Goal: Task Accomplishment & Management: Complete application form

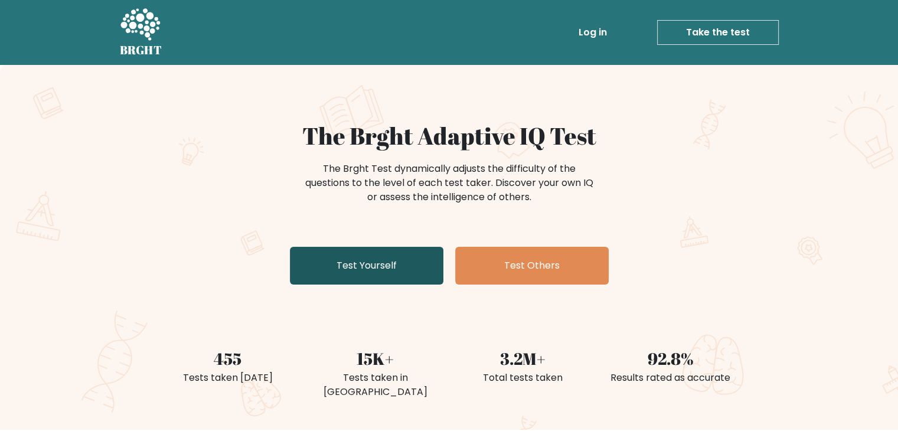
click at [388, 256] on link "Test Yourself" at bounding box center [366, 266] width 153 height 38
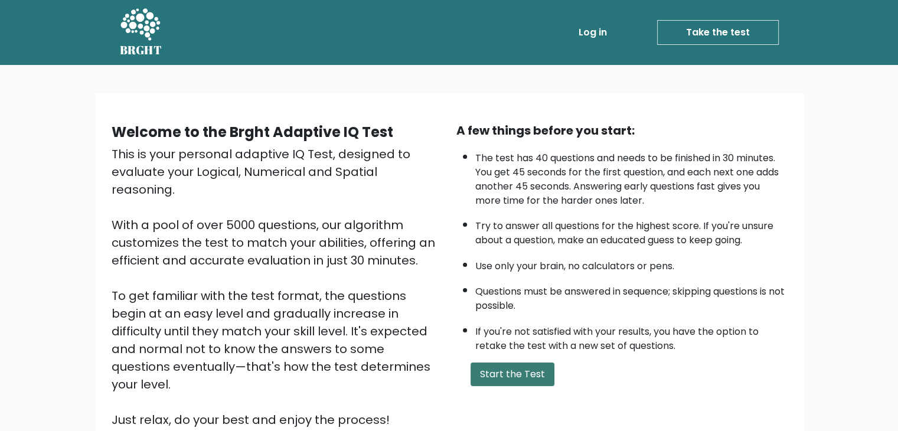
click at [531, 366] on button "Start the Test" at bounding box center [513, 374] width 84 height 24
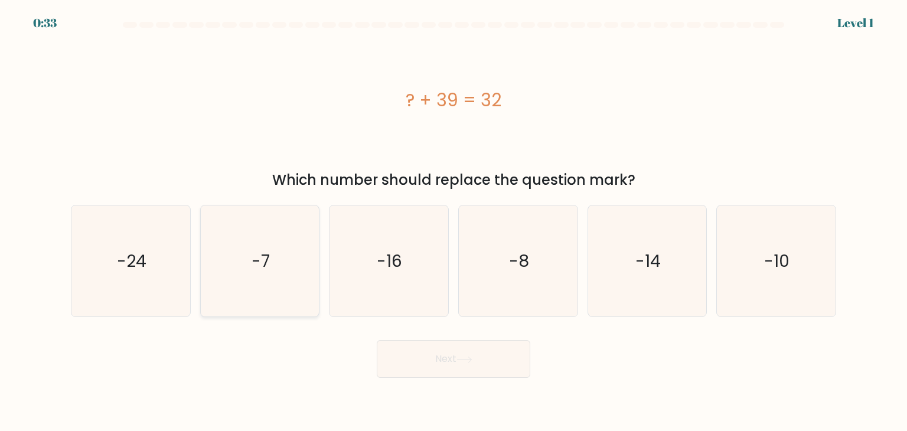
click at [255, 251] on text "-7" at bounding box center [260, 261] width 18 height 24
click at [453, 221] on input "b. -7" at bounding box center [453, 218] width 1 height 6
radio input "true"
click at [406, 360] on button "Next" at bounding box center [453, 359] width 153 height 38
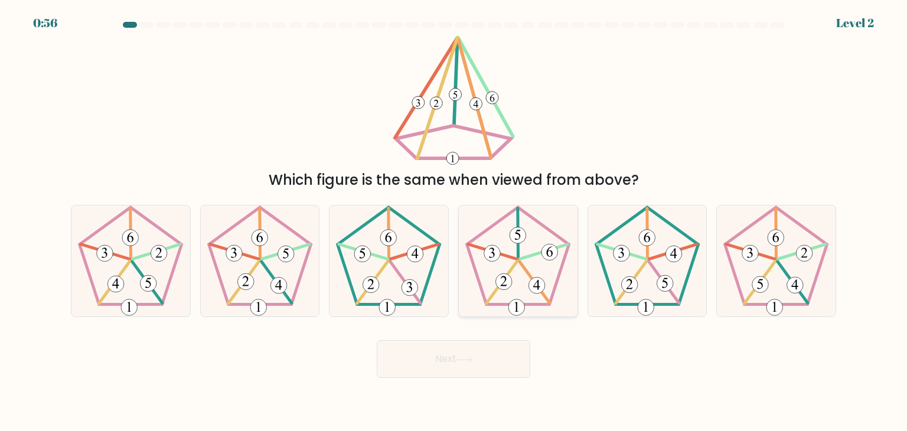
click at [540, 269] on icon at bounding box center [517, 260] width 111 height 111
click at [454, 221] on input "d." at bounding box center [453, 218] width 1 height 6
radio input "true"
click at [473, 366] on button "Next" at bounding box center [453, 359] width 153 height 38
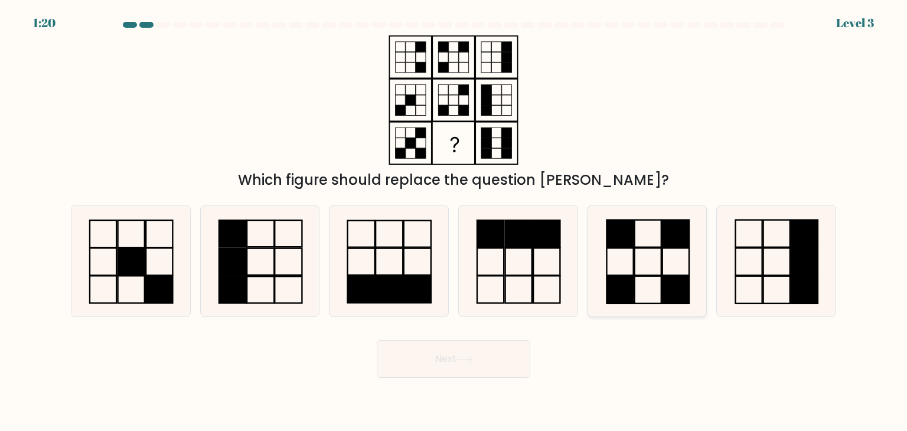
click at [658, 256] on icon at bounding box center [647, 260] width 111 height 111
click at [454, 221] on input "e." at bounding box center [453, 218] width 1 height 6
radio input "true"
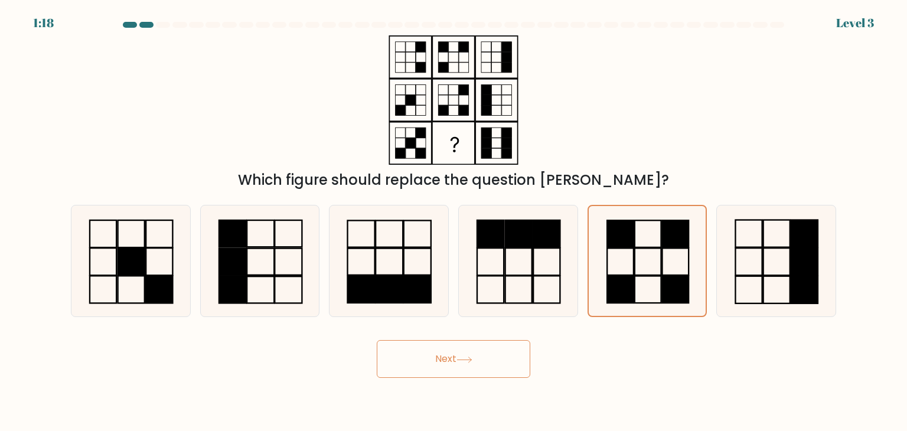
click at [505, 345] on button "Next" at bounding box center [453, 359] width 153 height 38
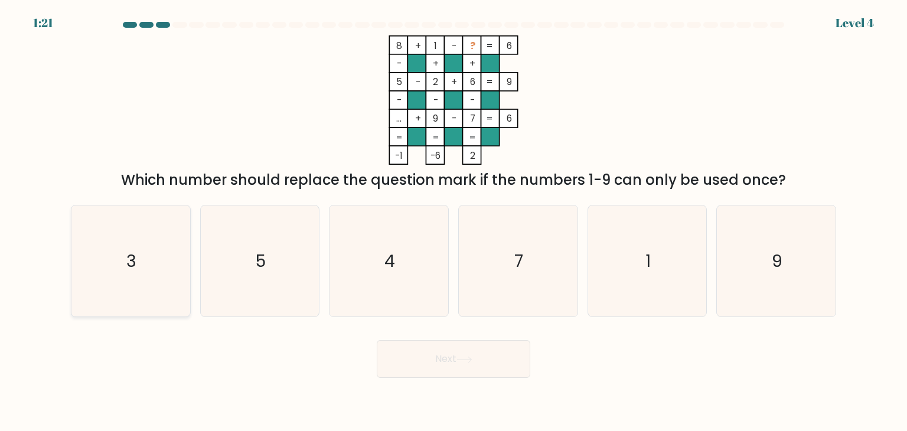
click at [125, 289] on icon "3" at bounding box center [130, 260] width 111 height 111
click at [453, 221] on input "a. 3" at bounding box center [453, 218] width 1 height 6
radio input "true"
click at [511, 357] on button "Next" at bounding box center [453, 359] width 153 height 38
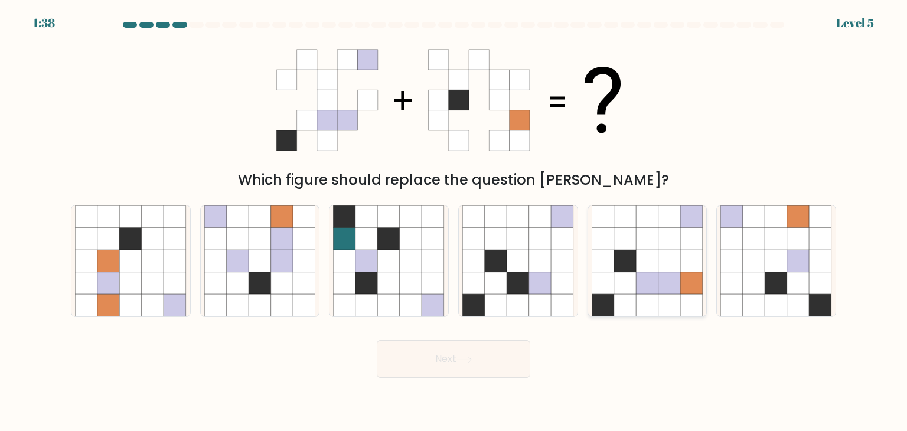
click at [652, 226] on icon at bounding box center [647, 216] width 22 height 22
click at [454, 221] on input "e." at bounding box center [453, 218] width 1 height 6
radio input "true"
click at [501, 355] on button "Next" at bounding box center [453, 359] width 153 height 38
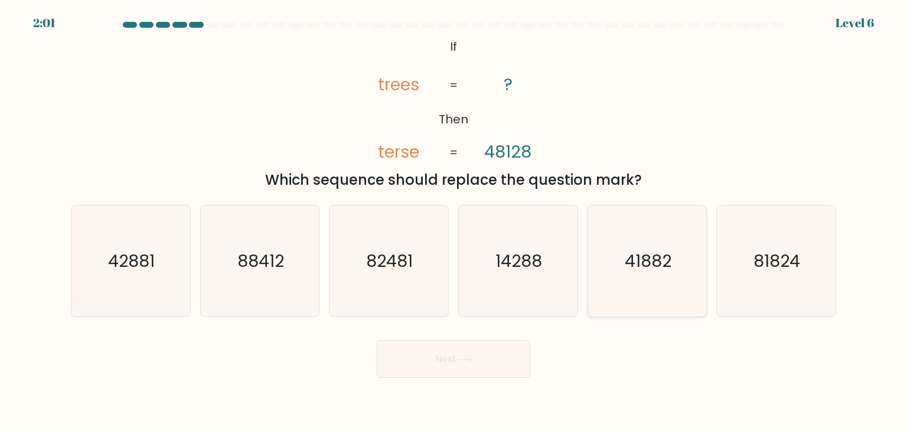
click at [671, 275] on icon "41882" at bounding box center [647, 260] width 111 height 111
click at [454, 221] on input "e. 41882" at bounding box center [453, 218] width 1 height 6
radio input "true"
click at [502, 362] on button "Next" at bounding box center [453, 359] width 153 height 38
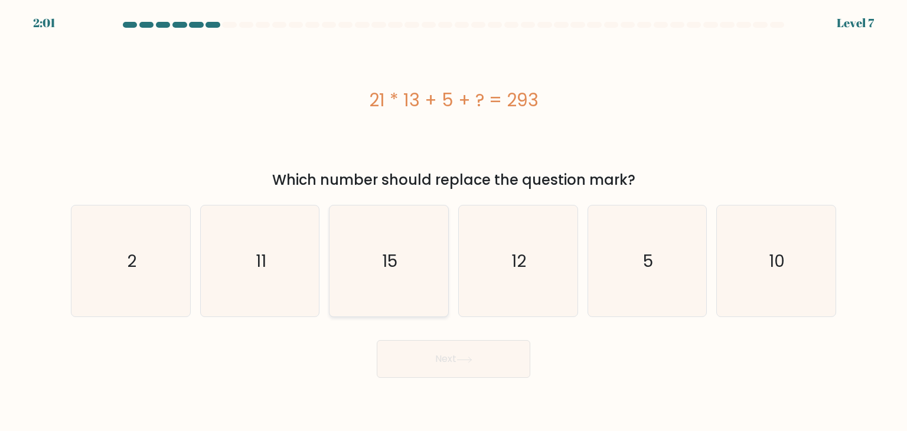
click at [403, 271] on icon "15" at bounding box center [388, 260] width 111 height 111
click at [453, 221] on input "c. 15" at bounding box center [453, 218] width 1 height 6
radio input "true"
click at [437, 349] on button "Next" at bounding box center [453, 359] width 153 height 38
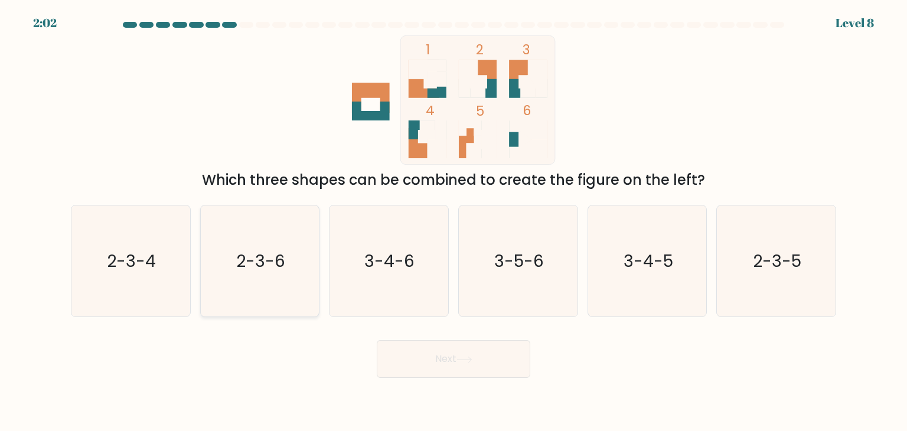
click at [243, 237] on icon "2-3-6" at bounding box center [259, 260] width 111 height 111
click at [453, 221] on input "b. 2-3-6" at bounding box center [453, 218] width 1 height 6
radio input "true"
click at [424, 357] on button "Next" at bounding box center [453, 359] width 153 height 38
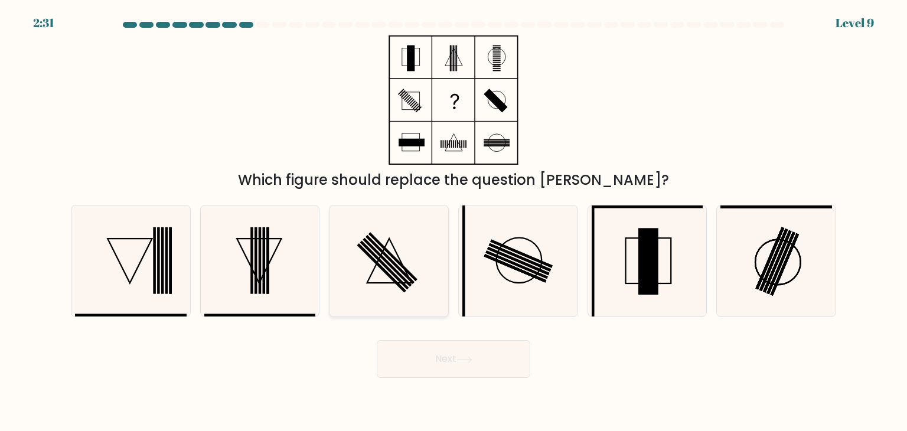
click at [401, 293] on icon at bounding box center [388, 260] width 111 height 111
click at [453, 221] on input "c." at bounding box center [453, 218] width 1 height 6
radio input "true"
click at [445, 364] on button "Next" at bounding box center [453, 359] width 153 height 38
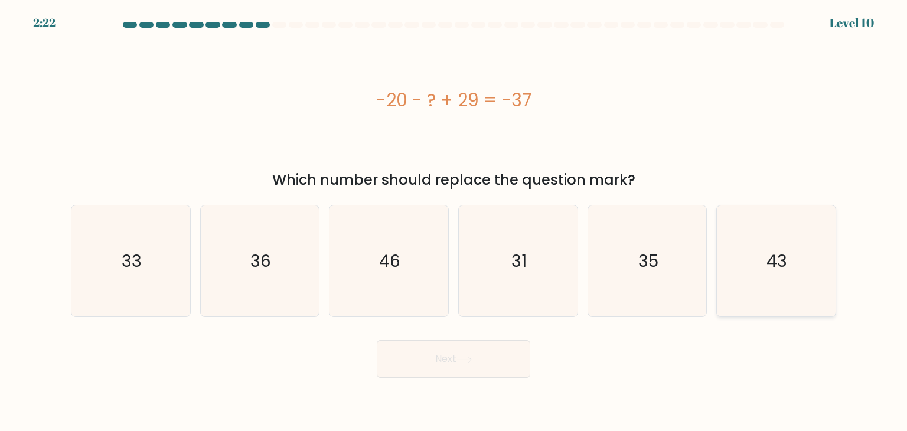
click at [834, 285] on div "43" at bounding box center [776, 261] width 120 height 112
click at [454, 221] on input "f. 43" at bounding box center [453, 218] width 1 height 6
radio input "true"
click at [510, 345] on button "Next" at bounding box center [453, 359] width 153 height 38
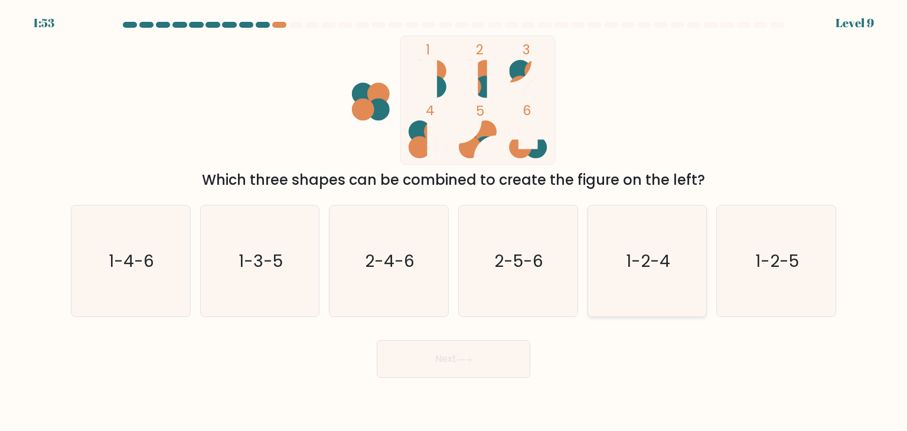
click at [656, 260] on text "1-2-4" at bounding box center [648, 261] width 44 height 24
click at [454, 221] on input "e. 1-2-4" at bounding box center [453, 218] width 1 height 6
radio input "true"
click at [469, 360] on icon at bounding box center [464, 360] width 16 height 6
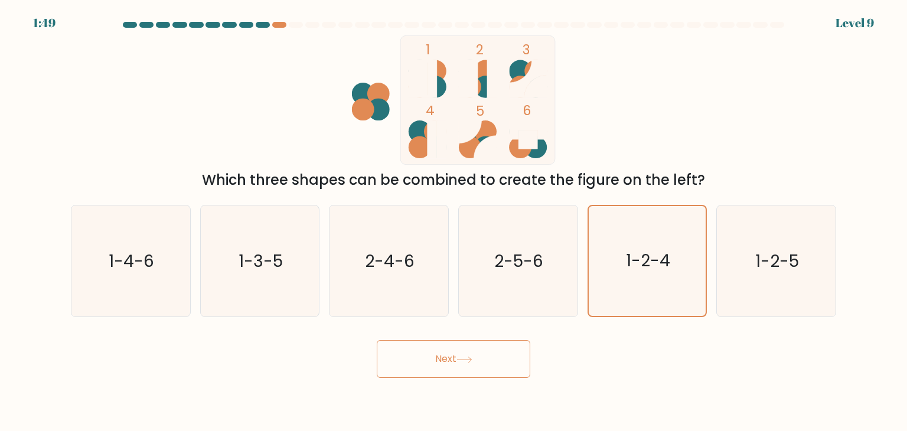
click at [469, 360] on icon at bounding box center [464, 360] width 16 height 6
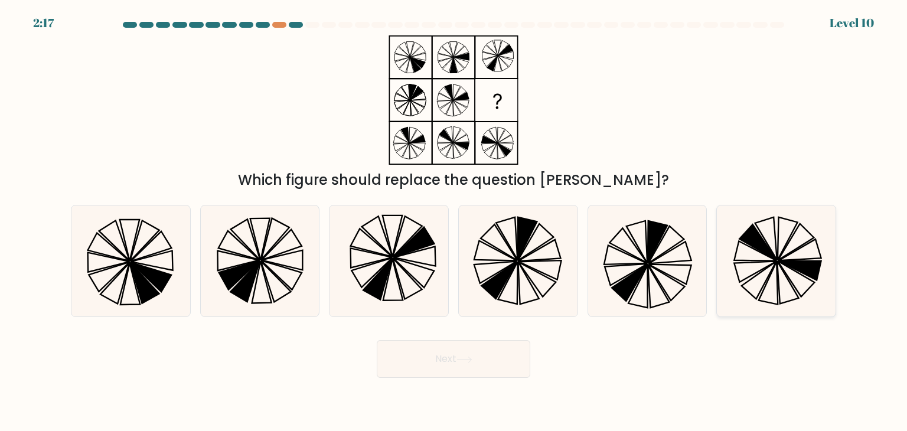
click at [756, 264] on icon at bounding box center [775, 260] width 111 height 111
click at [454, 221] on input "f." at bounding box center [453, 218] width 1 height 6
radio input "true"
click at [467, 354] on button "Next" at bounding box center [453, 359] width 153 height 38
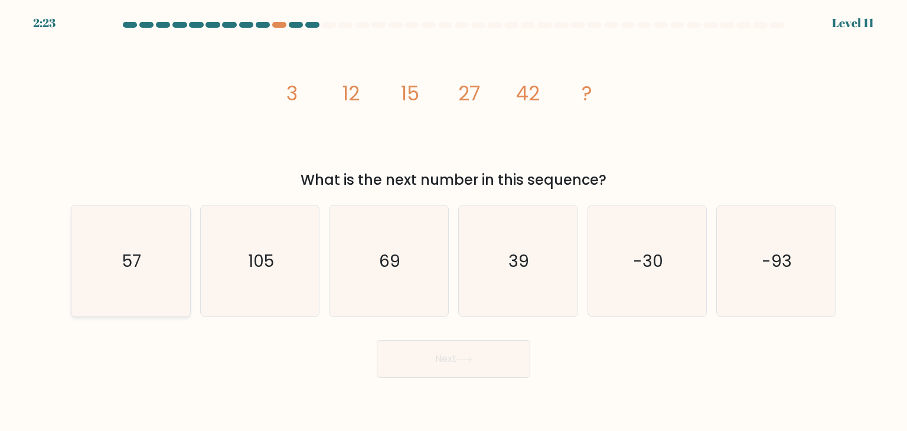
click at [85, 287] on icon "57" at bounding box center [130, 260] width 111 height 111
click at [453, 221] on input "a. 57" at bounding box center [453, 218] width 1 height 6
radio input "true"
click at [422, 365] on button "Next" at bounding box center [453, 359] width 153 height 38
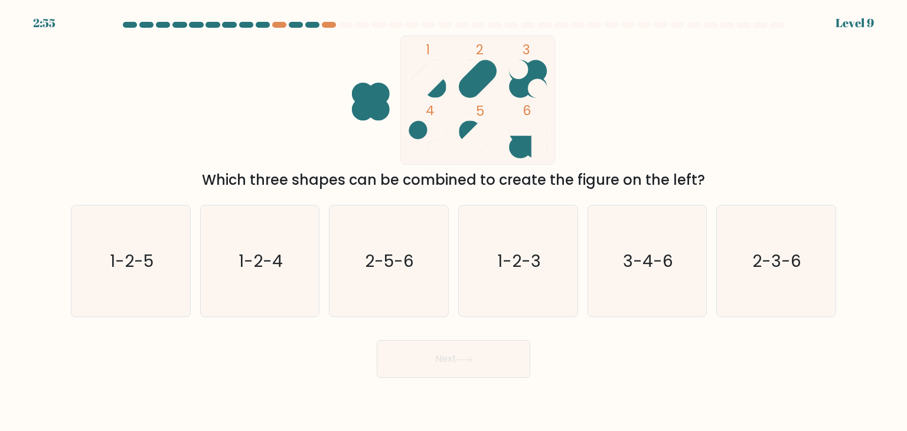
click at [270, 24] on at bounding box center [454, 25] width 664 height 6
click at [276, 24] on div at bounding box center [279, 25] width 14 height 6
click at [137, 297] on icon "1-2-5" at bounding box center [130, 260] width 111 height 111
click at [453, 221] on input "a. 1-2-5" at bounding box center [453, 218] width 1 height 6
radio input "true"
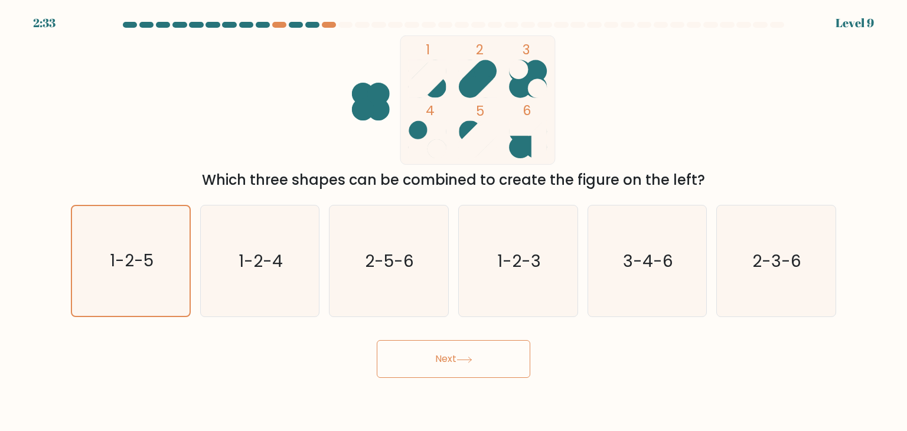
click at [449, 359] on button "Next" at bounding box center [453, 359] width 153 height 38
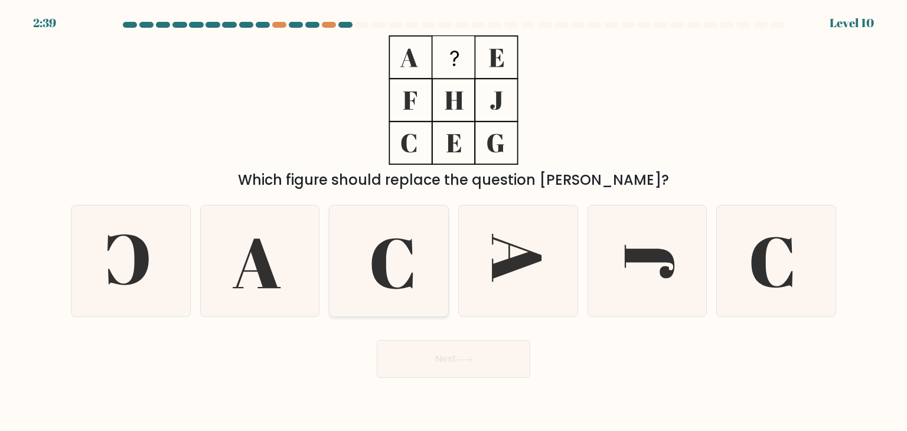
click at [406, 241] on icon at bounding box center [392, 263] width 41 height 51
click at [453, 221] on input "c." at bounding box center [453, 218] width 1 height 6
radio input "true"
click at [449, 357] on button "Next" at bounding box center [453, 359] width 153 height 38
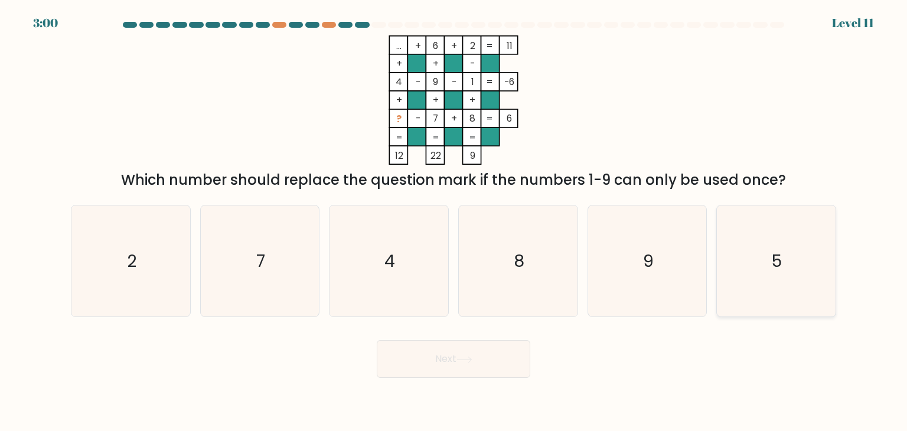
click at [786, 240] on icon "5" at bounding box center [775, 260] width 111 height 111
click at [454, 221] on input "f. 5" at bounding box center [453, 218] width 1 height 6
radio input "true"
click at [486, 368] on button "Next" at bounding box center [453, 359] width 153 height 38
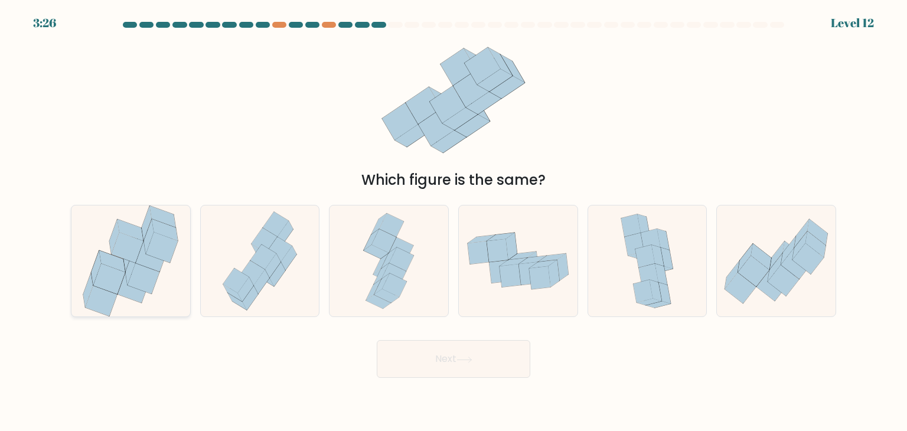
click at [172, 256] on icon at bounding box center [162, 247] width 32 height 31
click at [453, 221] on input "a." at bounding box center [453, 218] width 1 height 6
radio input "true"
click at [469, 361] on icon at bounding box center [464, 360] width 16 height 6
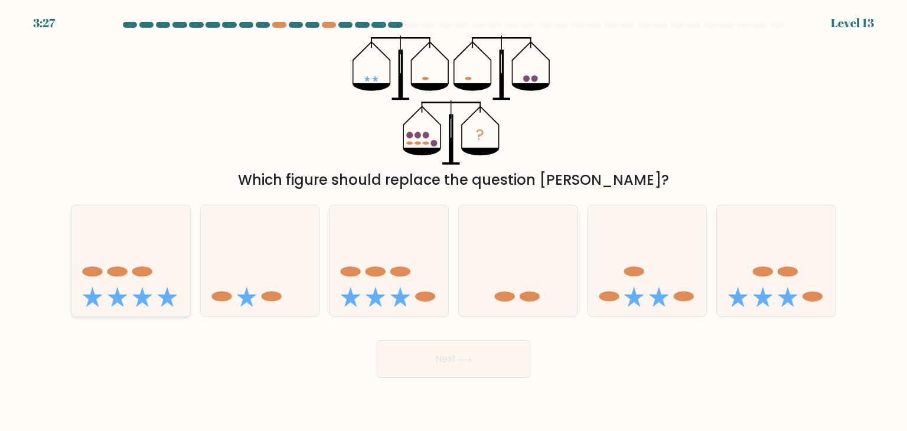
click at [116, 276] on ellipse at bounding box center [117, 272] width 20 height 10
click at [453, 221] on input "a." at bounding box center [453, 218] width 1 height 6
radio input "true"
click at [479, 358] on button "Next" at bounding box center [453, 359] width 153 height 38
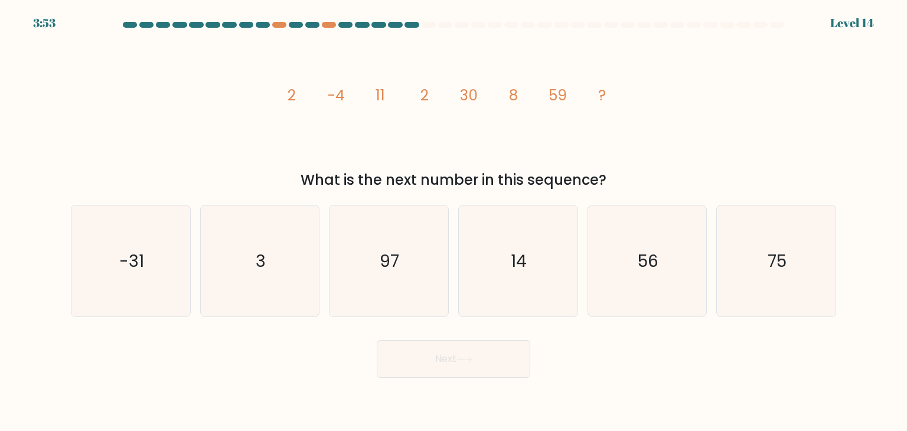
click at [195, 261] on div "b. 3" at bounding box center [259, 261] width 129 height 112
click at [180, 263] on icon "-31" at bounding box center [130, 260] width 111 height 111
click at [453, 221] on input "a. -31" at bounding box center [453, 218] width 1 height 6
radio input "true"
click at [420, 370] on button "Next" at bounding box center [453, 359] width 153 height 38
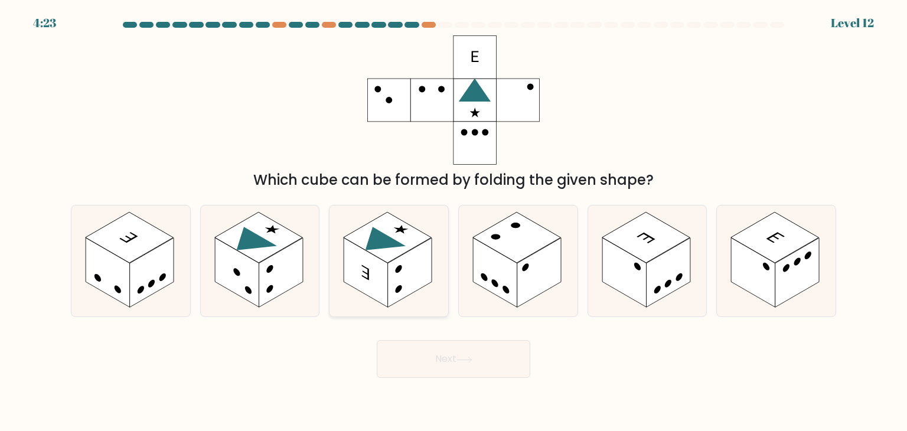
click at [387, 276] on rect at bounding box center [366, 273] width 44 height 70
click at [453, 221] on input "c." at bounding box center [453, 218] width 1 height 6
radio input "true"
click at [451, 362] on button "Next" at bounding box center [453, 359] width 153 height 38
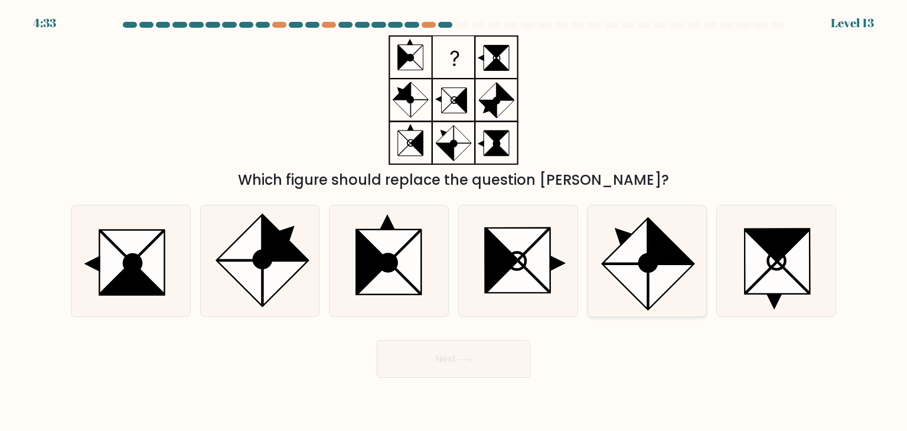
click at [668, 250] on icon at bounding box center [671, 240] width 45 height 45
click at [454, 221] on input "e." at bounding box center [453, 218] width 1 height 6
radio input "true"
click at [490, 373] on button "Next" at bounding box center [453, 359] width 153 height 38
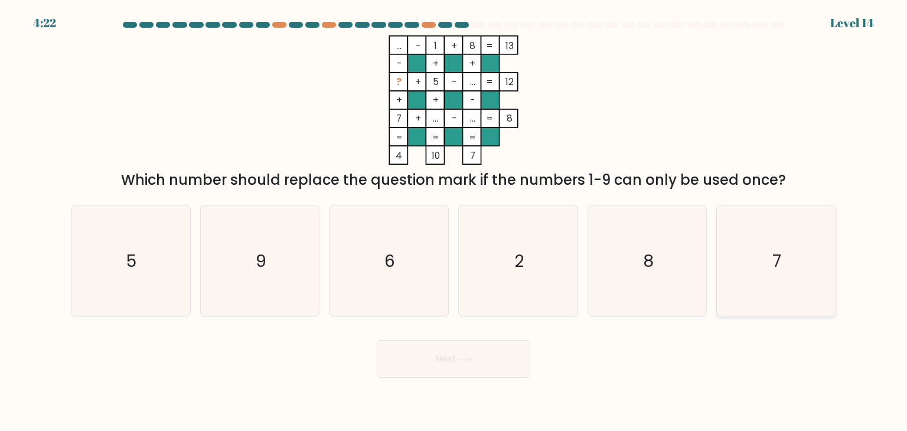
click at [763, 244] on icon "7" at bounding box center [775, 260] width 111 height 111
click at [454, 221] on input "f. 7" at bounding box center [453, 218] width 1 height 6
radio input "true"
click at [518, 352] on button "Next" at bounding box center [453, 359] width 153 height 38
